Goal: Information Seeking & Learning: Learn about a topic

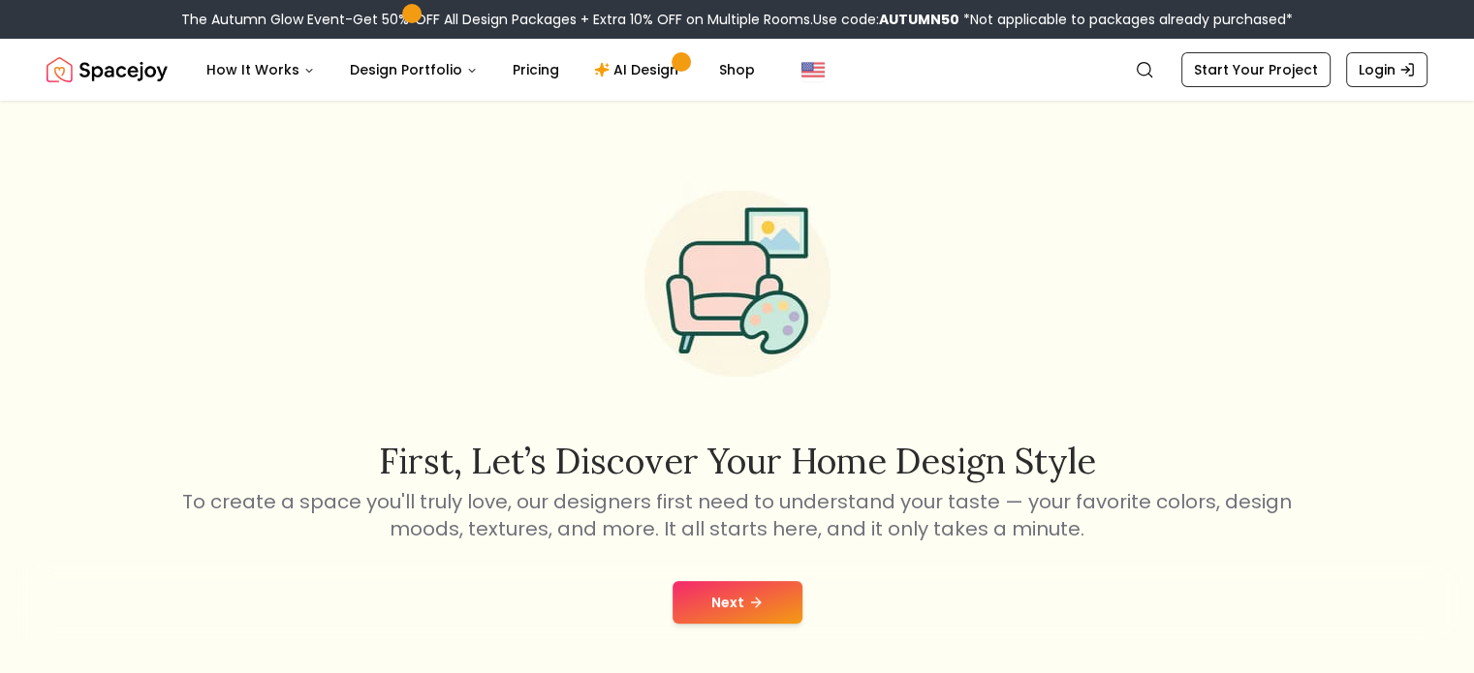
scroll to position [88, 0]
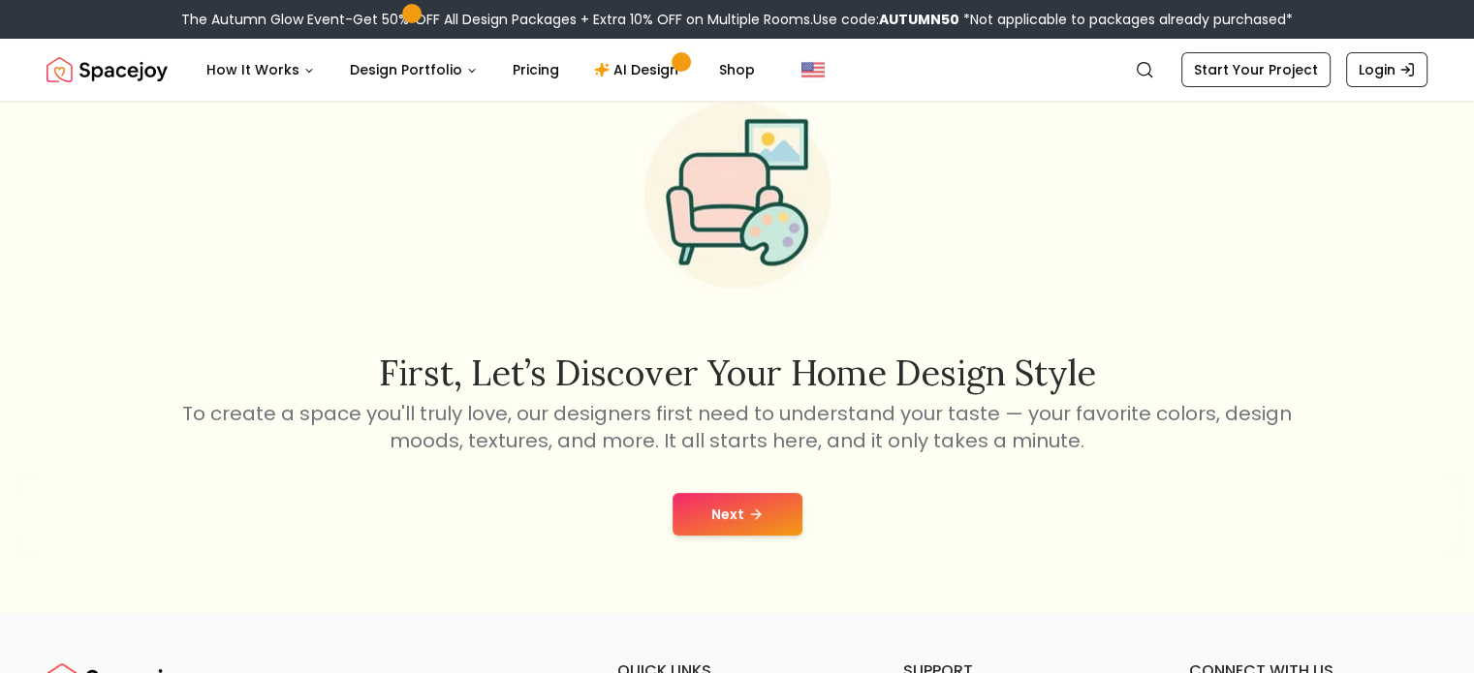
click at [752, 507] on icon at bounding box center [756, 515] width 16 height 16
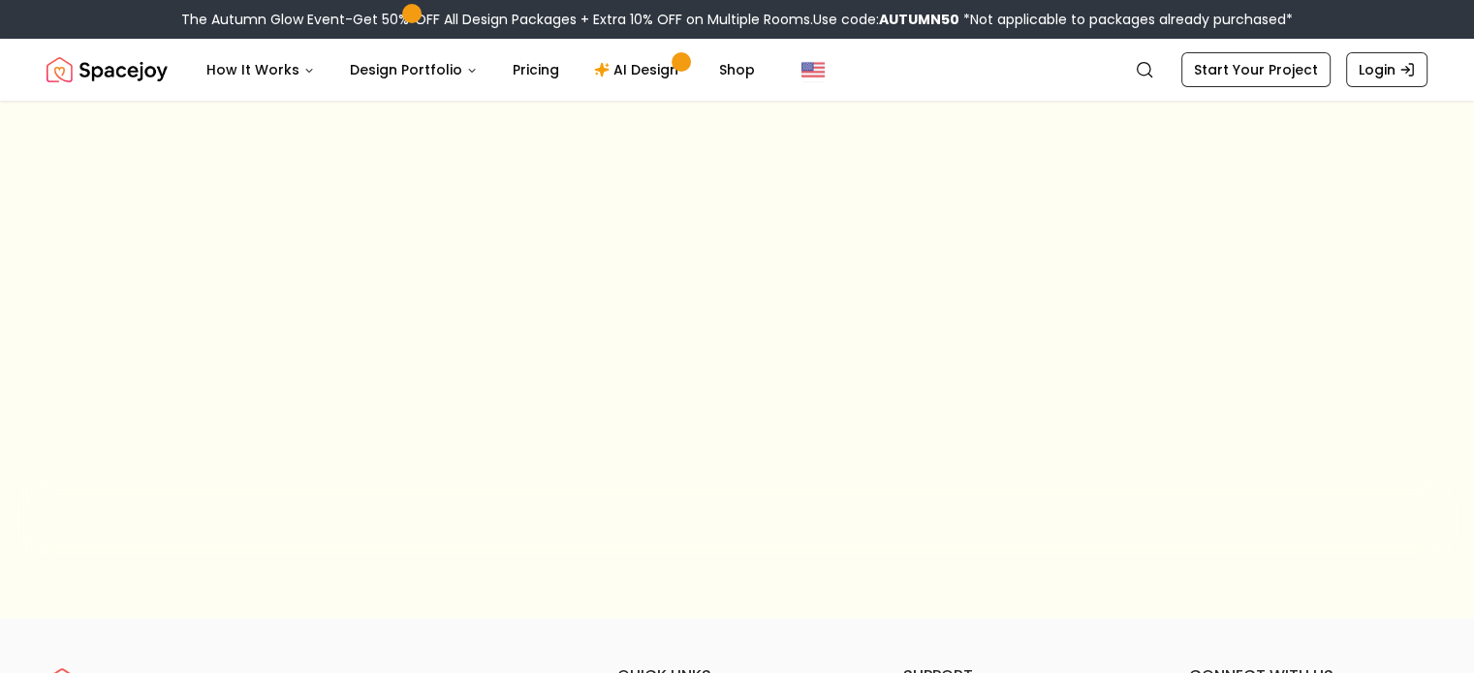
scroll to position [88, 0]
